Goal: Transaction & Acquisition: Purchase product/service

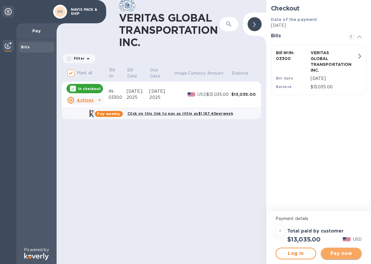
click at [341, 251] on span "Pay now" at bounding box center [342, 253] width 32 height 7
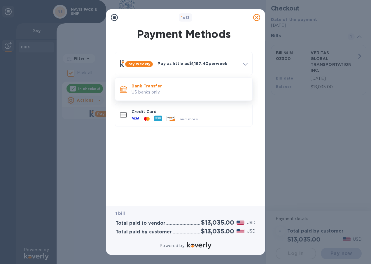
click at [136, 92] on p "US banks only." at bounding box center [190, 92] width 116 height 6
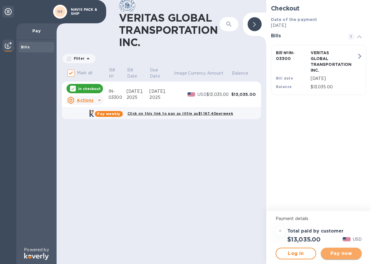
click at [344, 255] on span "Pay now" at bounding box center [342, 253] width 32 height 7
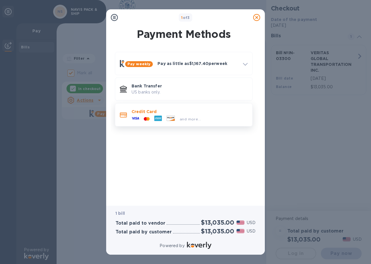
click at [126, 115] on icon at bounding box center [123, 115] width 7 height 5
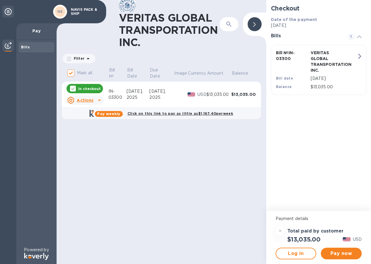
click at [111, 113] on b "Pay weekly" at bounding box center [108, 114] width 23 height 4
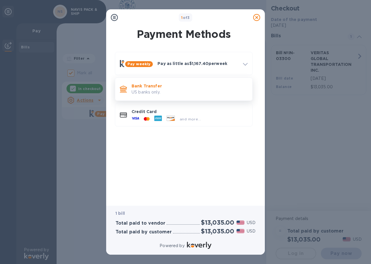
click at [136, 92] on p "US banks only." at bounding box center [190, 92] width 116 height 6
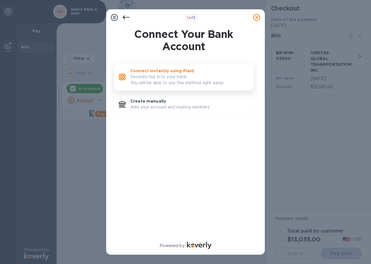
click at [137, 71] on p "Connect instantly using Plaid" at bounding box center [189, 71] width 118 height 6
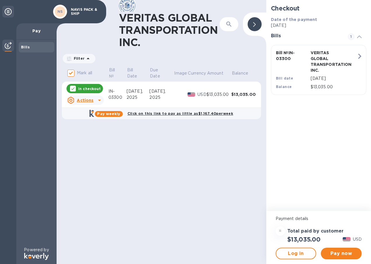
click at [87, 89] on p "In checkout" at bounding box center [89, 88] width 22 height 5
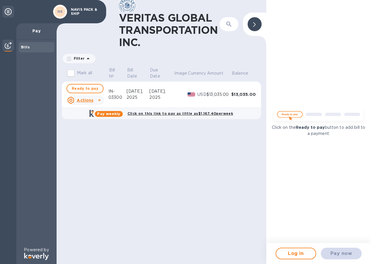
click at [289, 114] on img at bounding box center [319, 115] width 96 height 19
click at [89, 89] on span "Ready to pay" at bounding box center [85, 88] width 27 height 7
checkbox input "true"
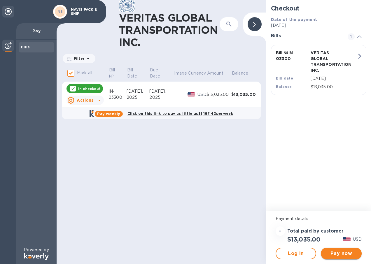
click at [334, 254] on span "Pay now" at bounding box center [342, 253] width 32 height 7
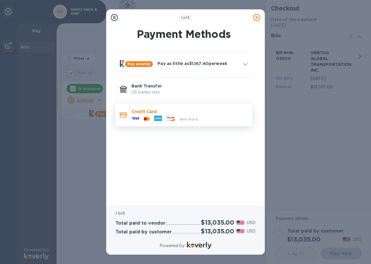
click at [134, 111] on p "Credit Card" at bounding box center [190, 112] width 116 height 6
